Goal: Find specific page/section: Find specific page/section

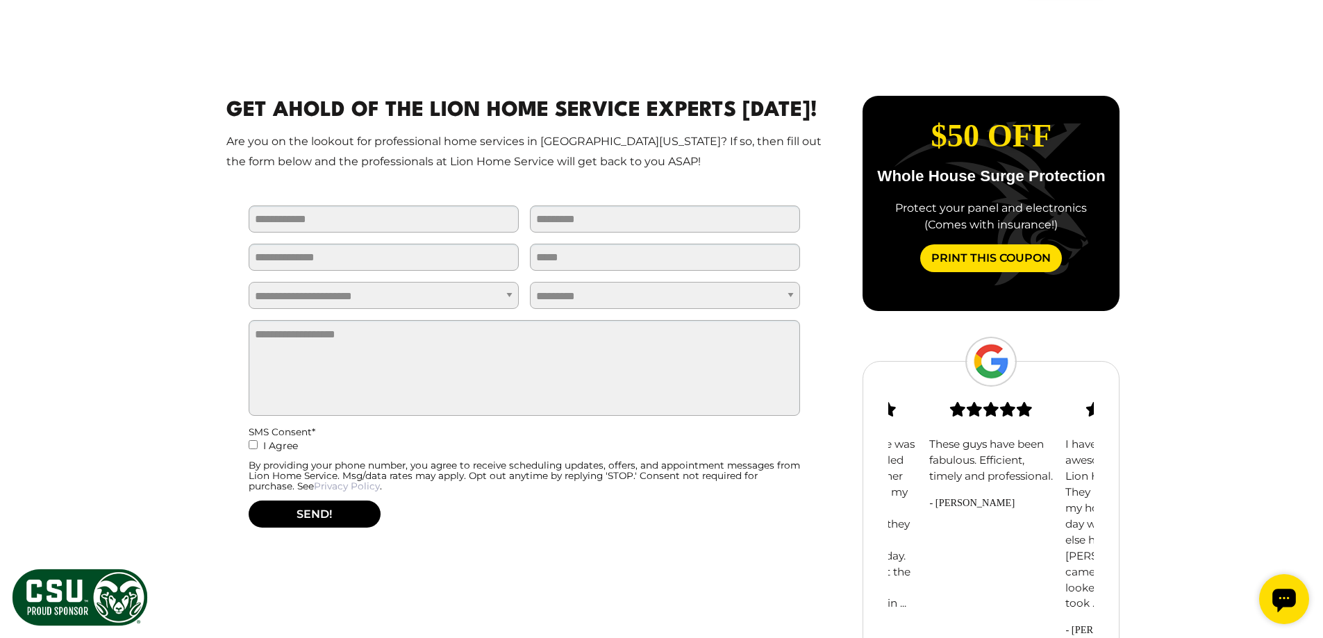
scroll to position [833, 0]
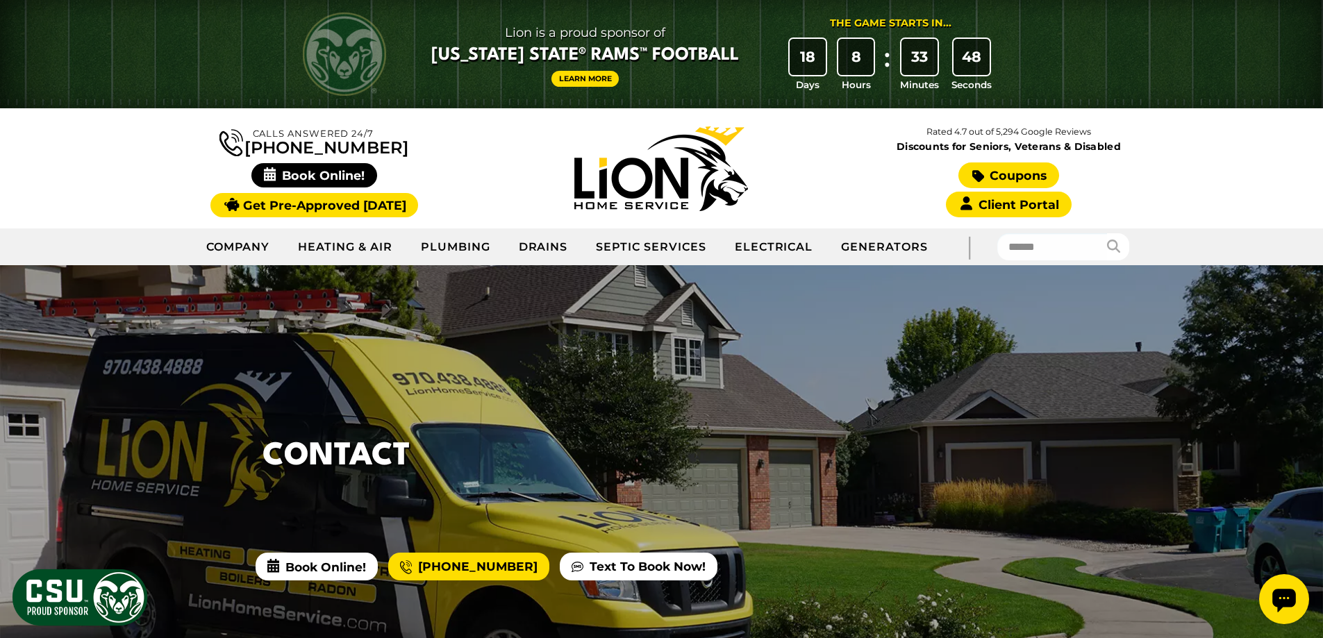
click at [996, 176] on link "Coupons" at bounding box center [1008, 175] width 100 height 26
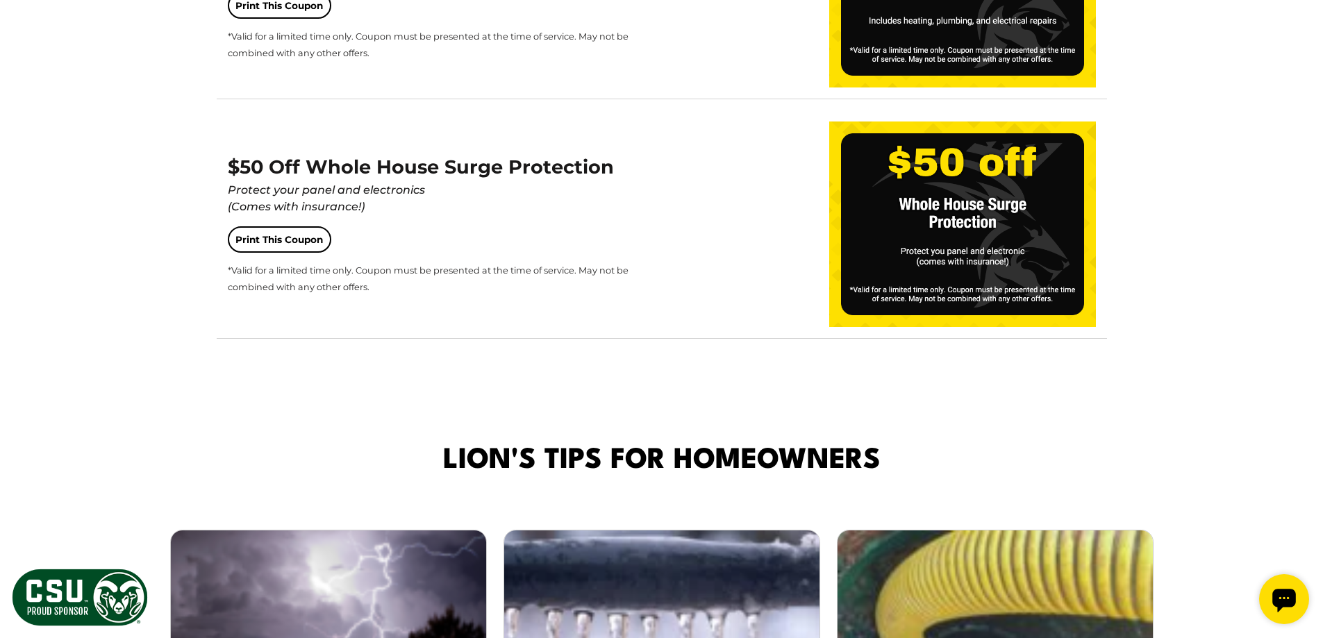
scroll to position [2500, 0]
